Goal: Information Seeking & Learning: Find specific fact

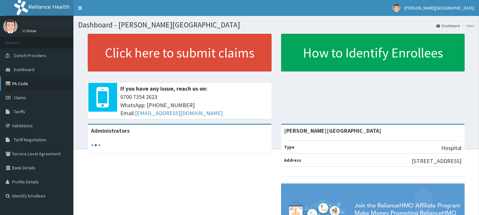
click at [22, 82] on link "PA Code" at bounding box center [36, 84] width 73 height 14
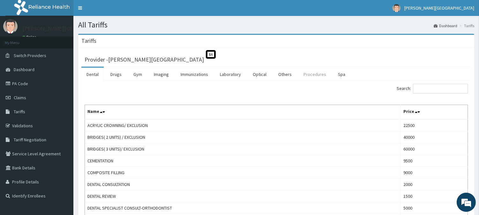
click at [312, 75] on link "Procedures" at bounding box center [314, 74] width 33 height 13
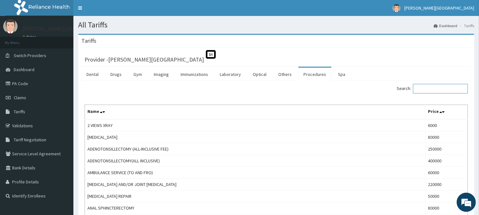
click at [426, 89] on input "Search:" at bounding box center [440, 89] width 55 height 10
type input "ENDOCR"
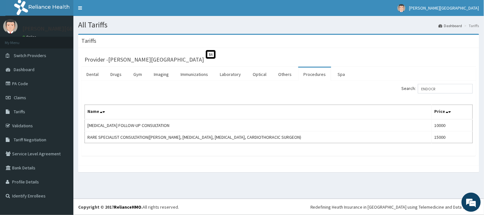
click at [413, 100] on div "Search: ENDOCR Name Price ENDOCRINOLOGIST FOLLOW-UP CONSULTATION 10000 RARE SPE…" at bounding box center [279, 113] width 388 height 59
click at [424, 104] on div "Search: ENDOCR Name Price ENDOCRINOLOGIST FOLLOW-UP CONSULTATION 10000 RARE SPE…" at bounding box center [279, 113] width 388 height 59
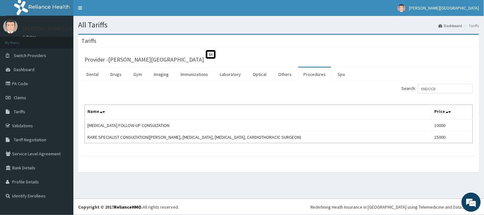
click at [424, 104] on div "Search: ENDOCR Name Price ENDOCRINOLOGIST FOLLOW-UP CONSULTATION 10000 RARE SPE…" at bounding box center [279, 113] width 388 height 59
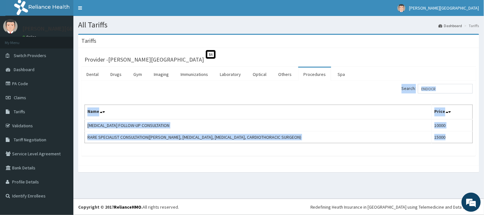
click at [424, 104] on div "Search: ENDOCR Name Price ENDOCRINOLOGIST FOLLOW-UP CONSULTATION 10000 RARE SPE…" at bounding box center [279, 113] width 388 height 59
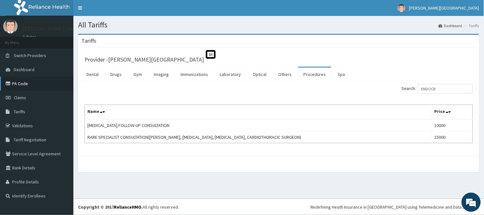
click at [18, 81] on link "PA Code" at bounding box center [36, 84] width 73 height 14
